Goal: Task Accomplishment & Management: Use online tool/utility

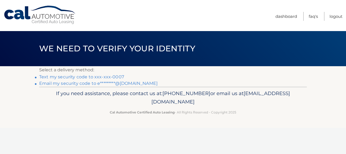
click at [104, 77] on link "Text my security code to xxx-xxx-0007" at bounding box center [81, 76] width 85 height 5
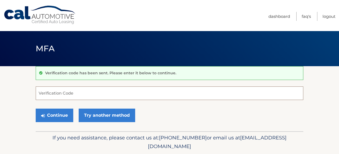
click at [57, 97] on input "Verification Code" at bounding box center [170, 94] width 268 height 14
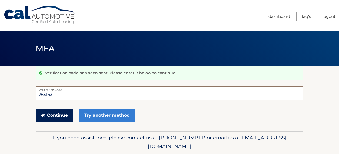
type input "765143"
click at [50, 114] on button "Continue" at bounding box center [55, 116] width 38 height 14
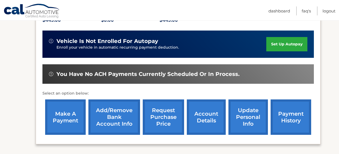
scroll to position [169, 0]
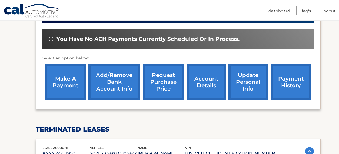
click at [70, 79] on link "make a payment" at bounding box center [65, 81] width 41 height 35
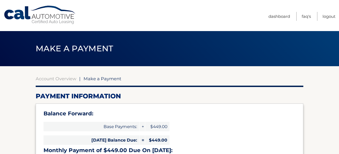
select select "ZjM2NGY2YmUtM2RmNi00NjA3LTg5YTEtNjg2ZmYyZjU3OGI0"
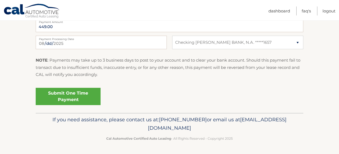
scroll to position [281, 0]
click at [0, 0] on button "Submit" at bounding box center [0, 0] width 0 height 0
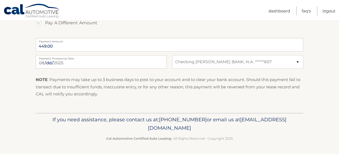
scroll to position [276, 0]
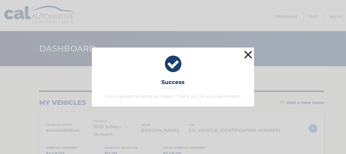
click at [249, 53] on button "×" at bounding box center [248, 54] width 11 height 11
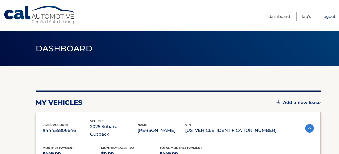
click at [328, 16] on link "Logout" at bounding box center [329, 16] width 13 height 9
